Goal: Information Seeking & Learning: Find contact information

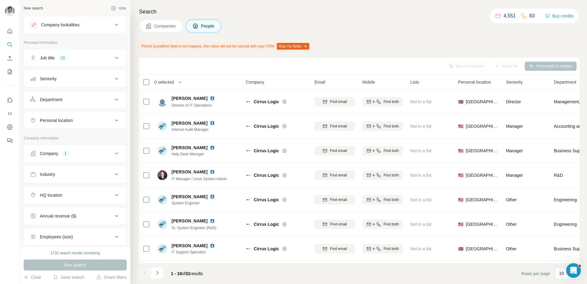
click at [88, 156] on div "Company 1" at bounding box center [71, 154] width 83 height 6
click at [58, 195] on icon "button" at bounding box center [55, 193] width 5 height 5
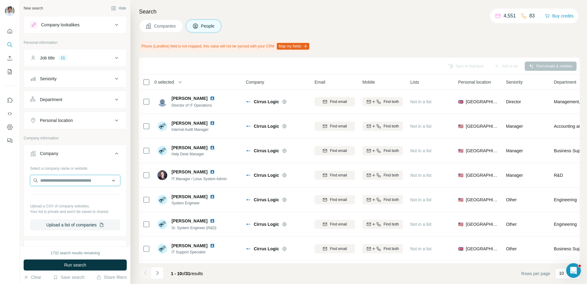
click at [63, 181] on input "text" at bounding box center [75, 180] width 90 height 11
type input "**********"
click at [63, 192] on p "Ebg" at bounding box center [62, 194] width 29 height 6
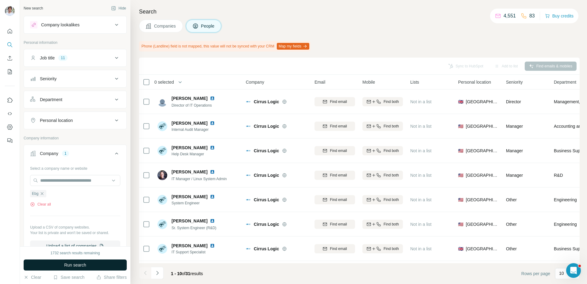
click at [65, 263] on span "Run search" at bounding box center [75, 265] width 22 height 6
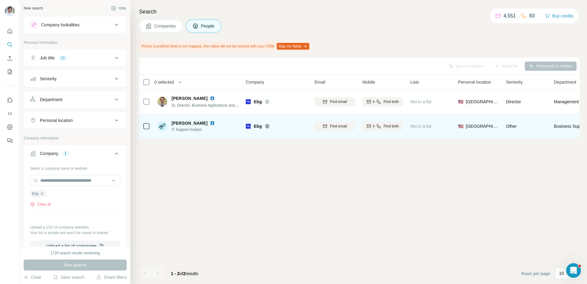
click at [210, 123] on img at bounding box center [212, 123] width 5 height 5
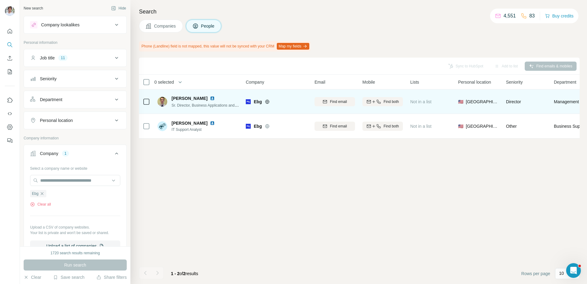
click at [210, 97] on img at bounding box center [212, 98] width 5 height 5
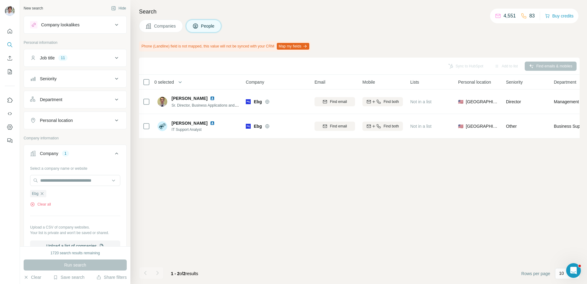
click at [172, 27] on span "Companies" at bounding box center [165, 26] width 22 height 6
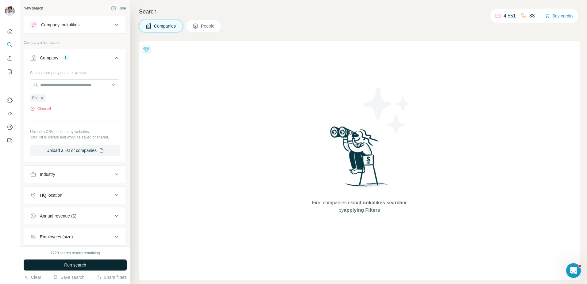
click at [61, 264] on button "Run search" at bounding box center [75, 265] width 103 height 11
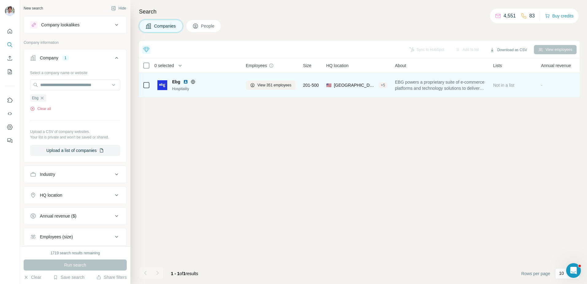
click at [184, 81] on img at bounding box center [185, 81] width 5 height 5
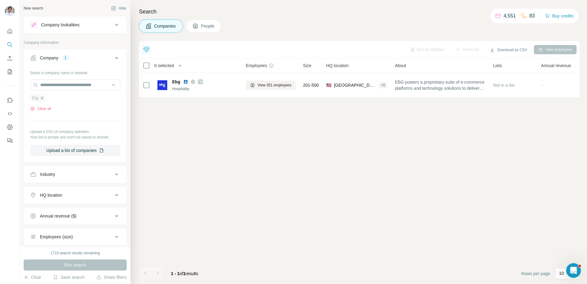
click at [41, 97] on icon "button" at bounding box center [42, 98] width 5 height 5
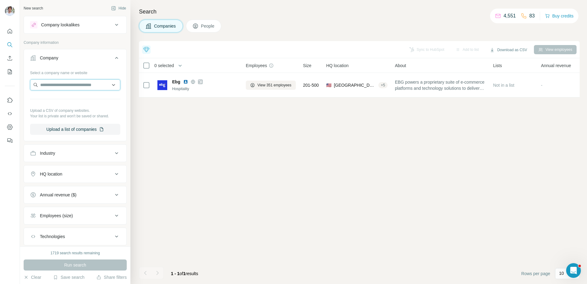
click at [61, 82] on input "text" at bounding box center [75, 84] width 90 height 11
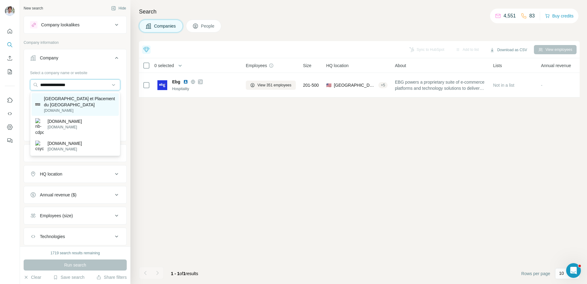
type input "**********"
click at [63, 101] on p "[GEOGRAPHIC_DATA] et Placement du [GEOGRAPHIC_DATA]" at bounding box center [79, 102] width 71 height 12
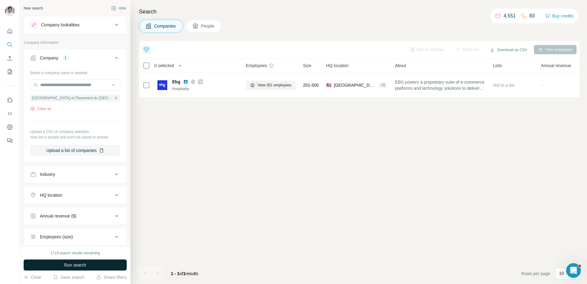
click at [70, 265] on span "Run search" at bounding box center [75, 265] width 22 height 6
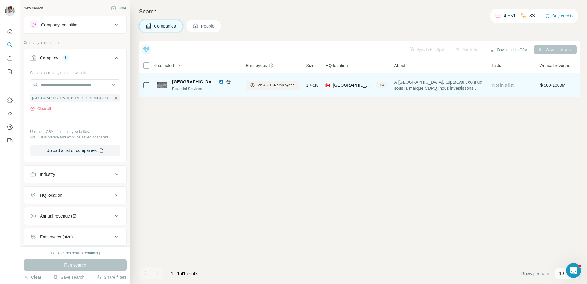
click at [220, 82] on img at bounding box center [221, 81] width 5 height 5
click at [263, 82] on button "View 2,194 employees" at bounding box center [272, 85] width 53 height 9
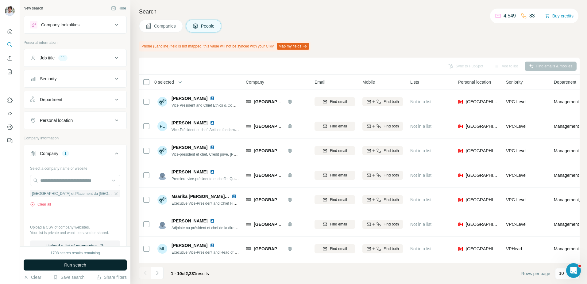
click at [81, 267] on span "Run search" at bounding box center [75, 265] width 22 height 6
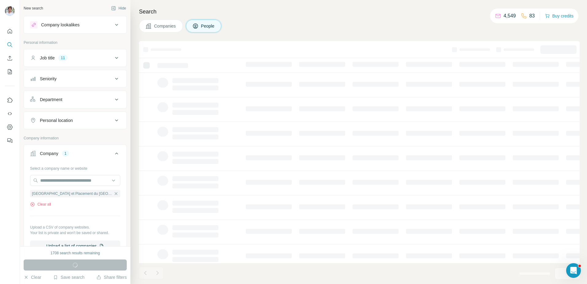
click at [81, 267] on div "Run search" at bounding box center [75, 265] width 103 height 11
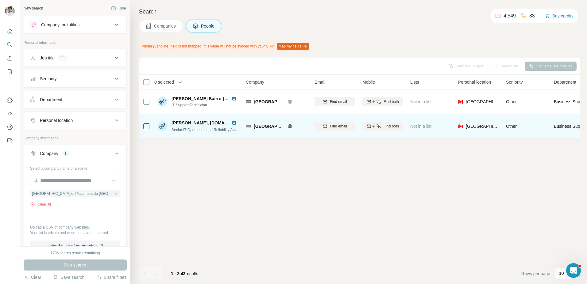
click at [233, 123] on img at bounding box center [234, 123] width 5 height 5
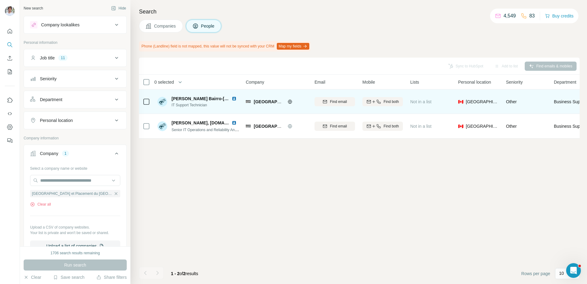
click at [232, 98] on img at bounding box center [234, 98] width 5 height 5
